Goal: Check status: Check status

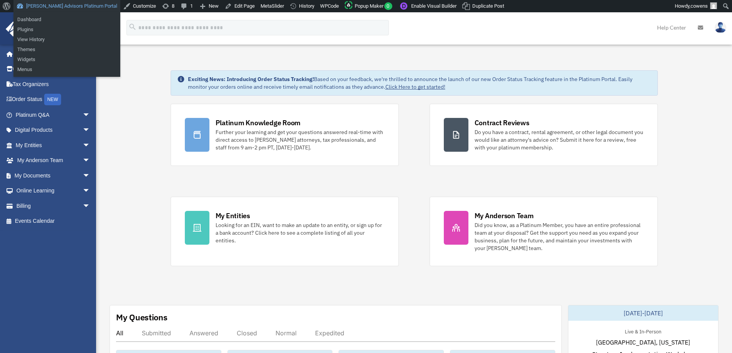
click at [53, 3] on link "[PERSON_NAME] Advisors Platinum Portal" at bounding box center [66, 6] width 107 height 12
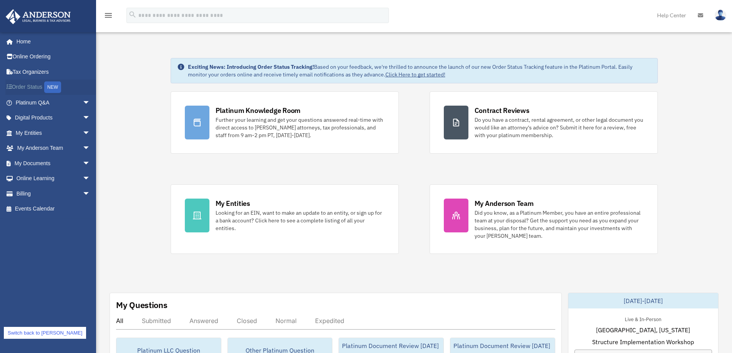
click at [38, 86] on link "Order Status NEW" at bounding box center [53, 88] width 96 height 16
click at [36, 129] on link "My Entities arrow_drop_down" at bounding box center [53, 132] width 96 height 15
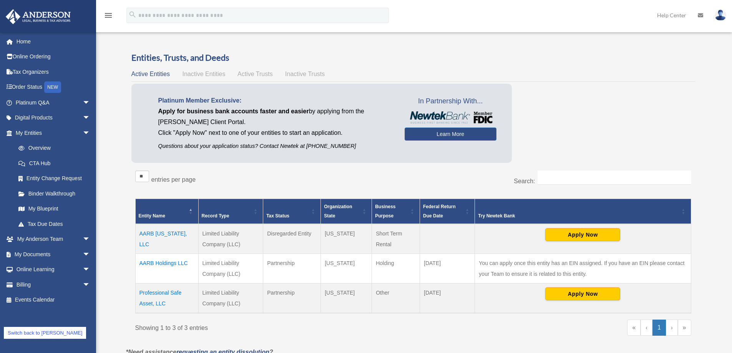
click at [256, 73] on span "Active Trusts" at bounding box center [254, 74] width 35 height 7
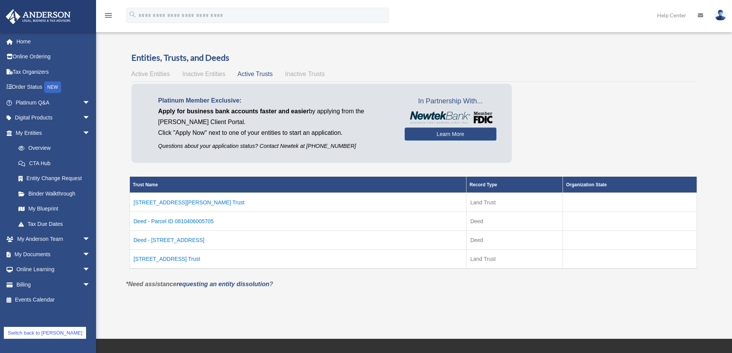
click at [167, 225] on td "Deed - Parcel ID 0810406005705" at bounding box center [297, 221] width 337 height 19
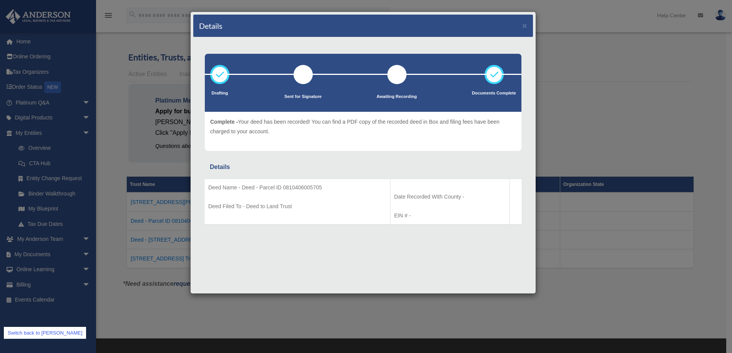
click at [46, 335] on link "Switch back to cowens" at bounding box center [45, 333] width 82 height 12
